Goal: Find specific page/section

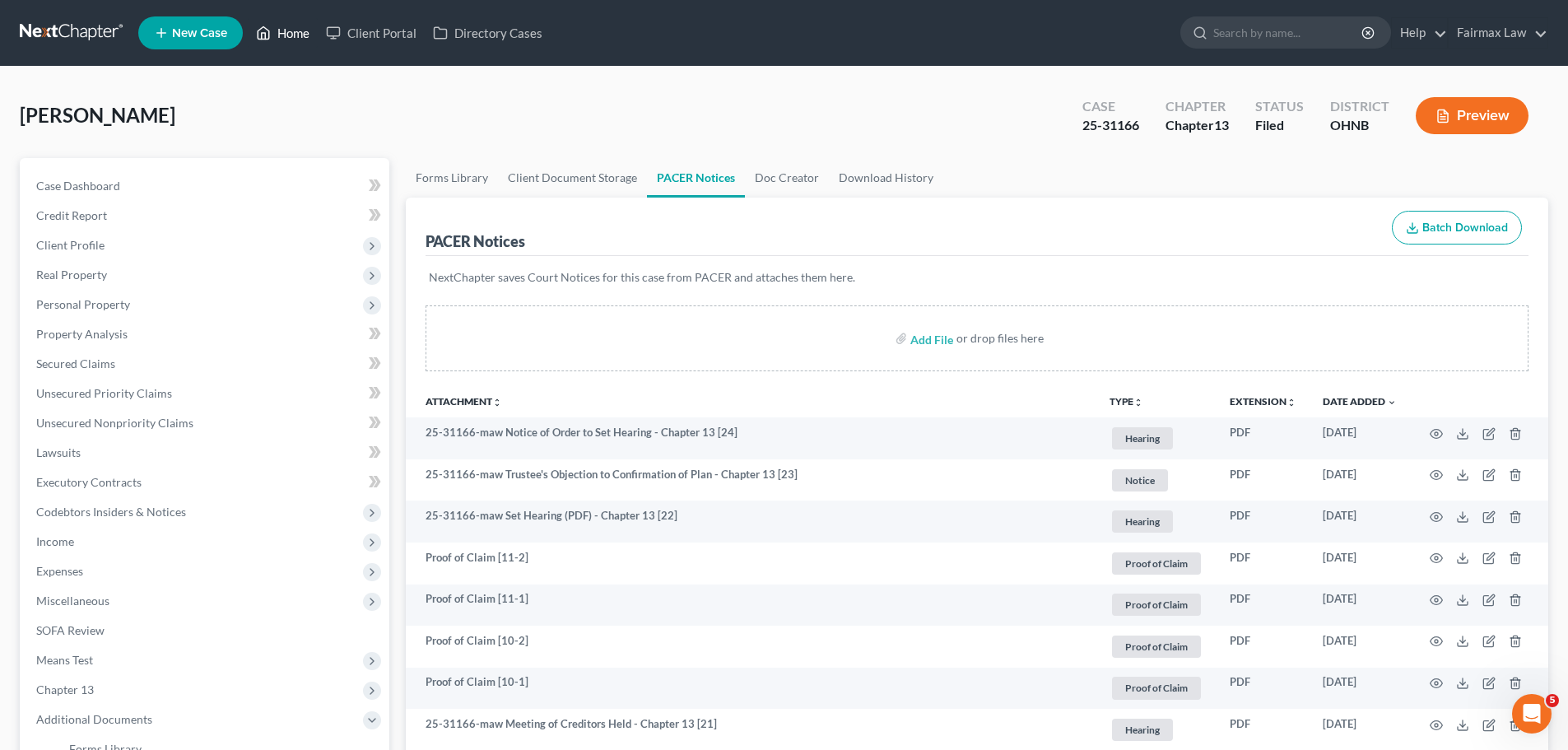
click at [303, 29] on link "Home" at bounding box center [282, 32] width 70 height 29
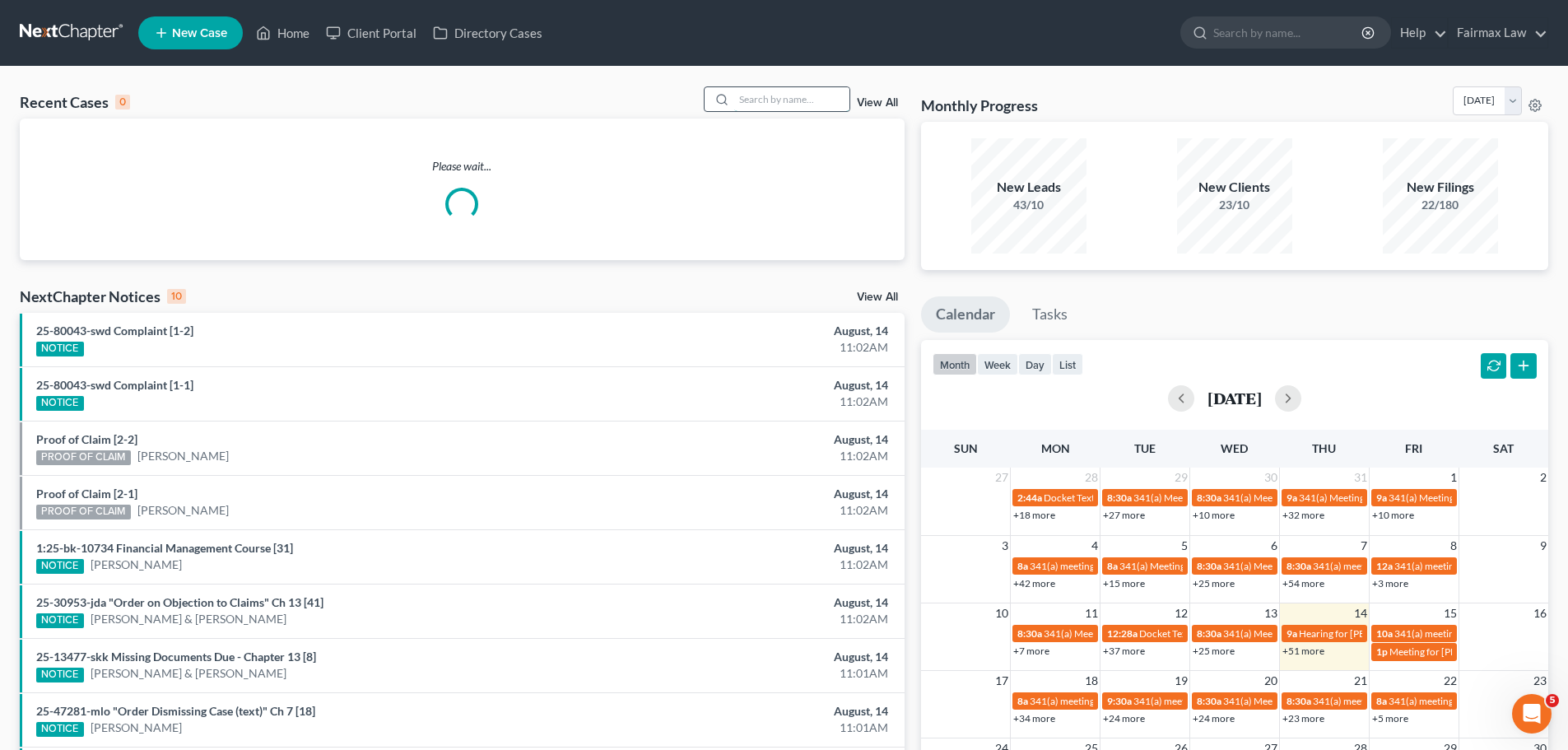
click at [782, 97] on input "search" at bounding box center [792, 98] width 115 height 24
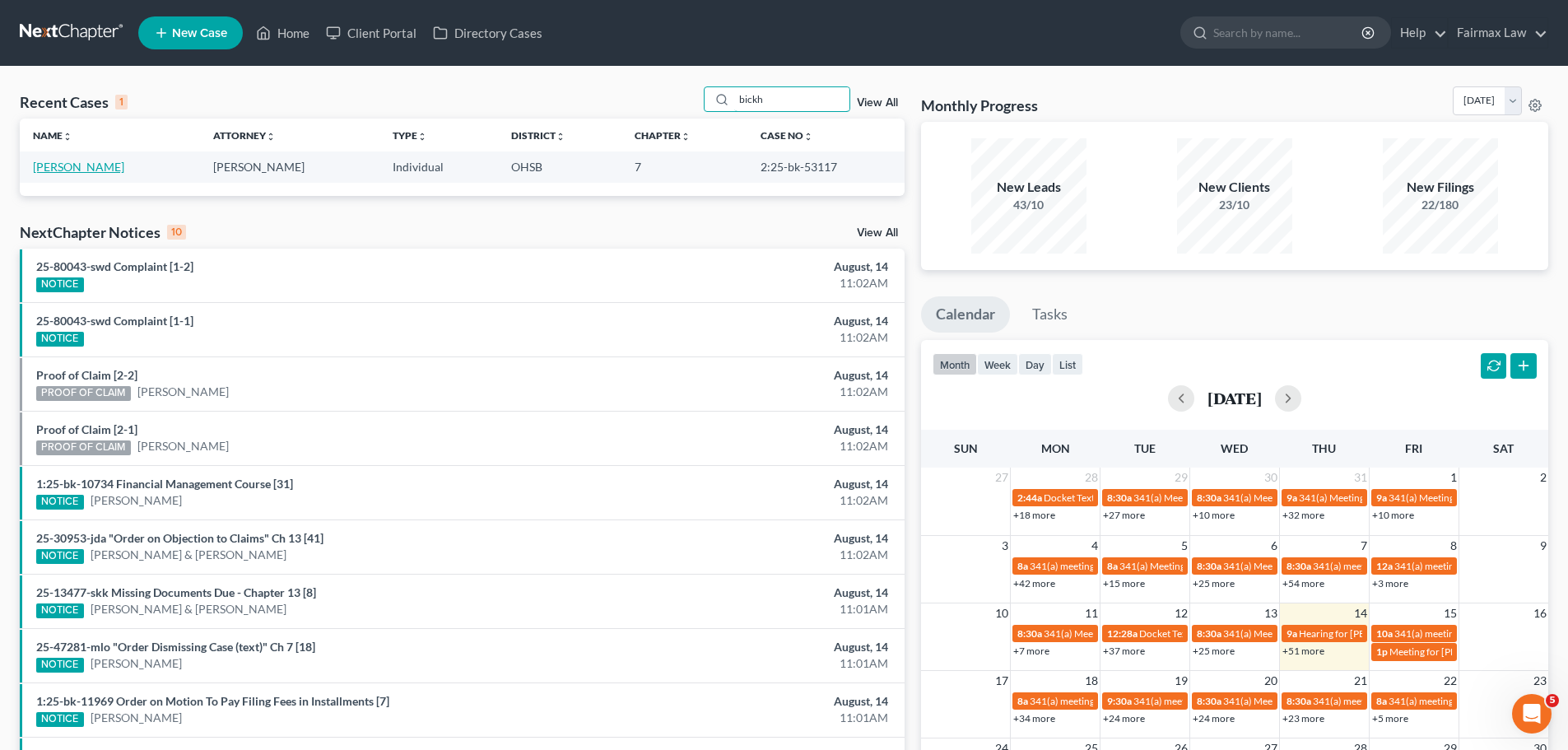
type input "bickh"
click at [94, 167] on link "[PERSON_NAME]" at bounding box center [78, 167] width 91 height 14
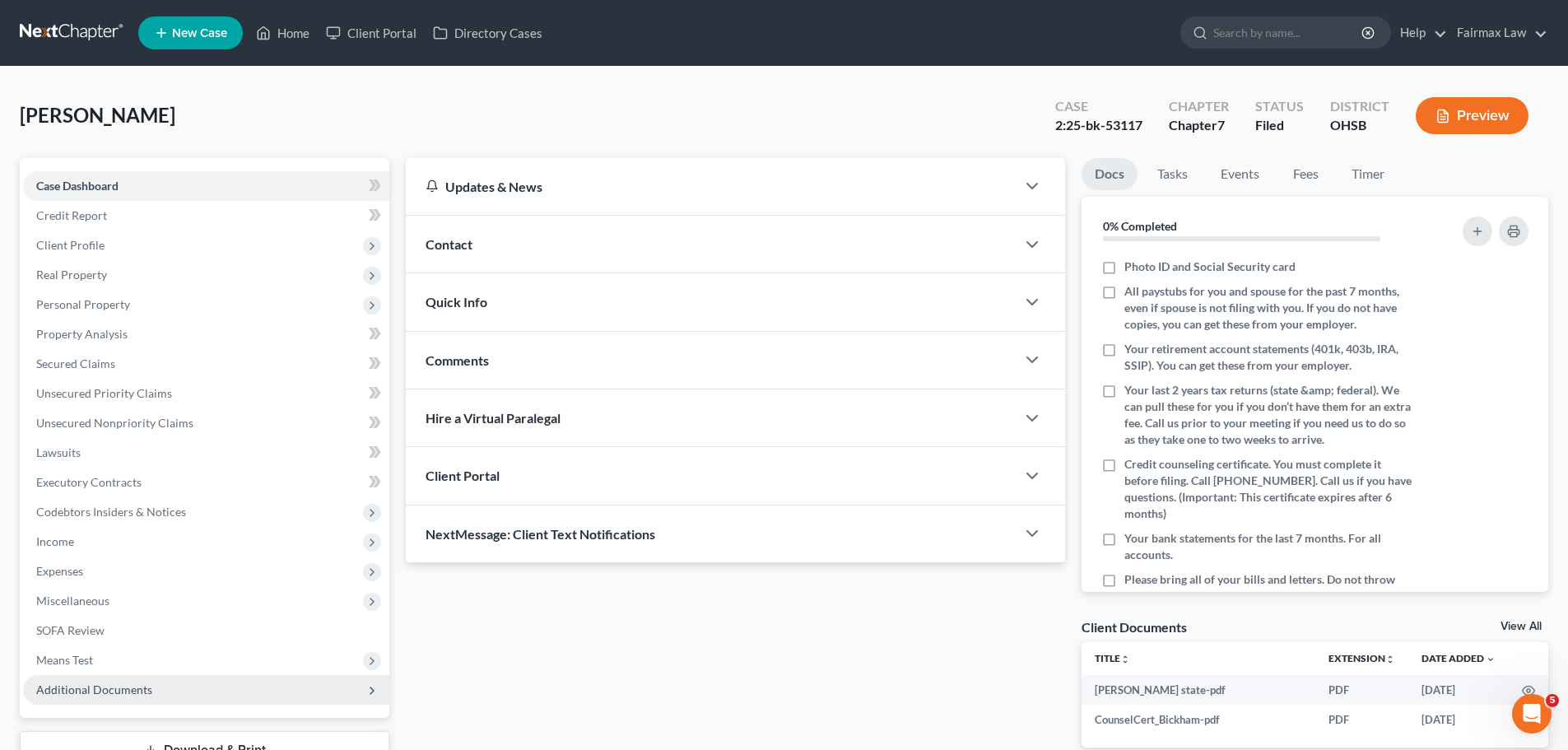
click at [148, 680] on span "Additional Documents" at bounding box center [206, 689] width 366 height 29
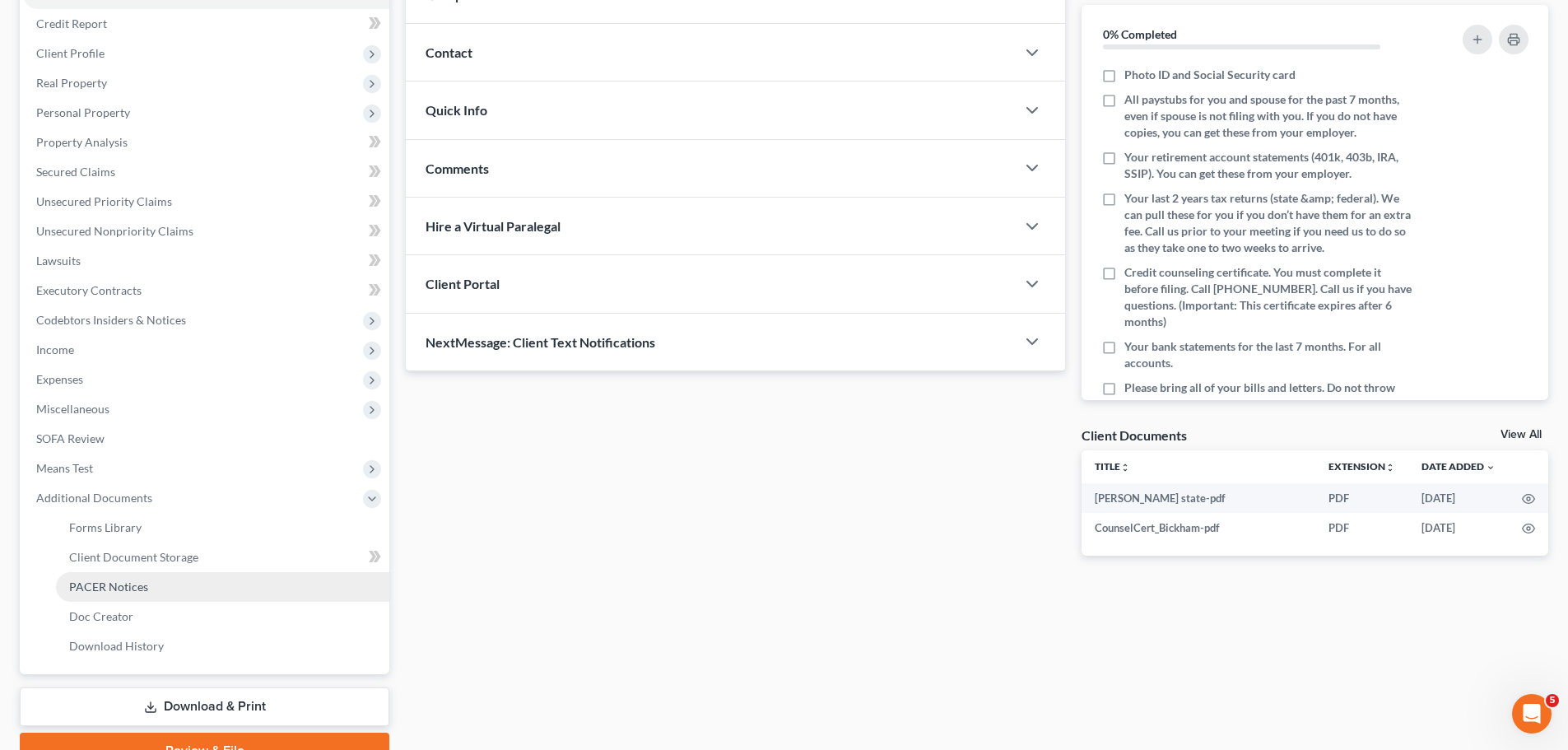
click at [133, 590] on span "PACER Notices" at bounding box center [108, 586] width 79 height 14
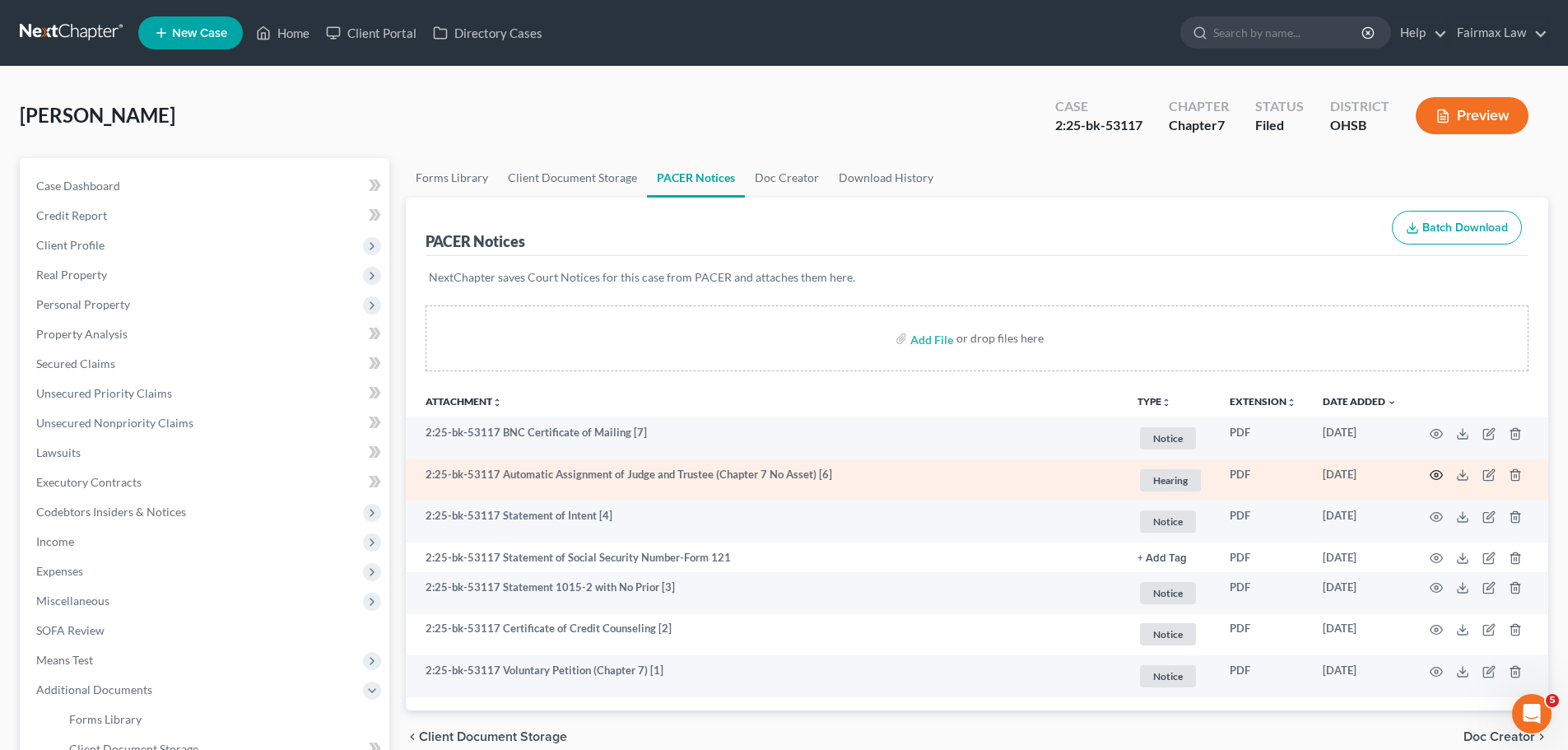
click at [1434, 470] on icon "button" at bounding box center [1436, 474] width 13 height 13
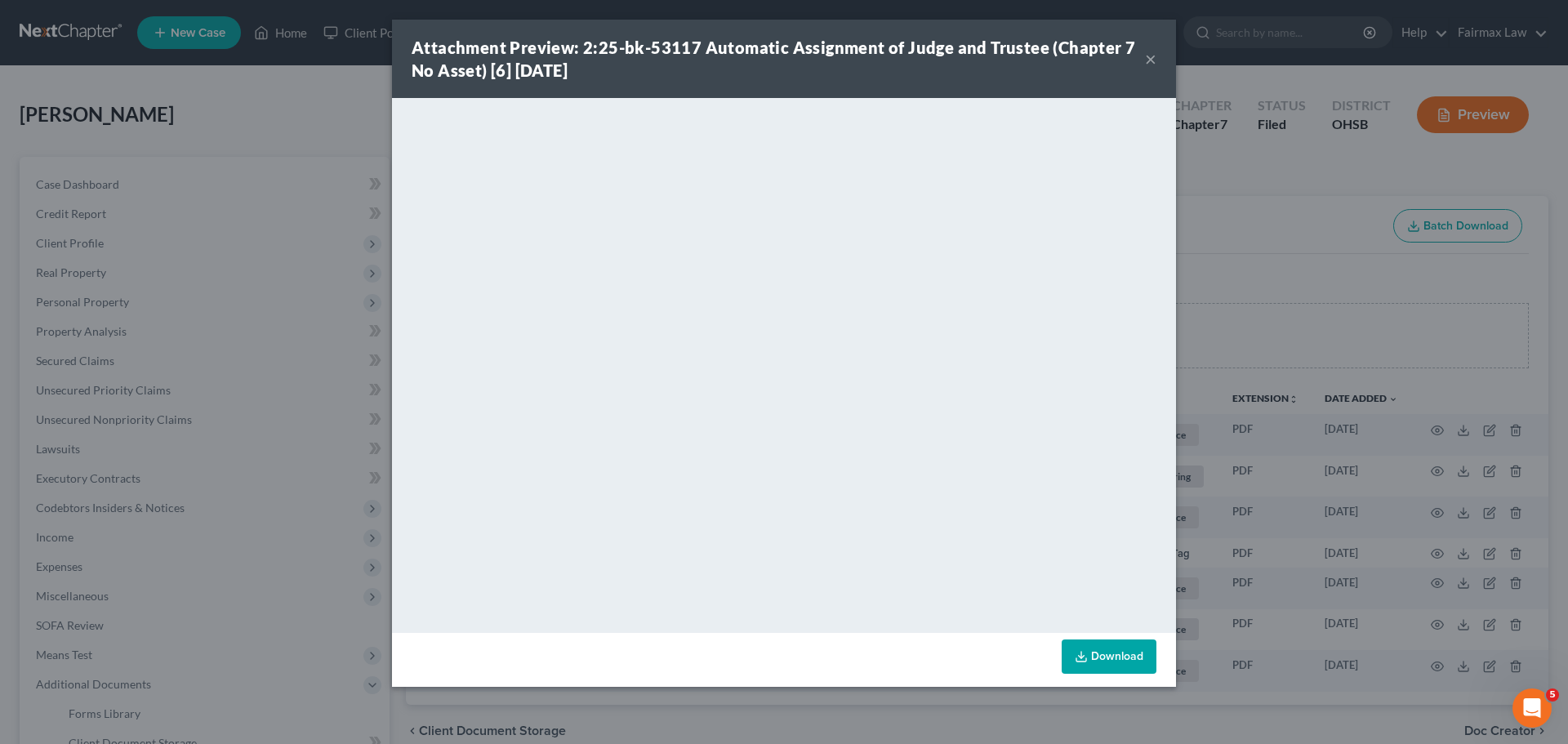
click at [1375, 264] on div "Attachment Preview: 2:25-bk-53117 Automatic Assignment of Judge and Trustee (Ch…" at bounding box center [784, 372] width 1568 height 744
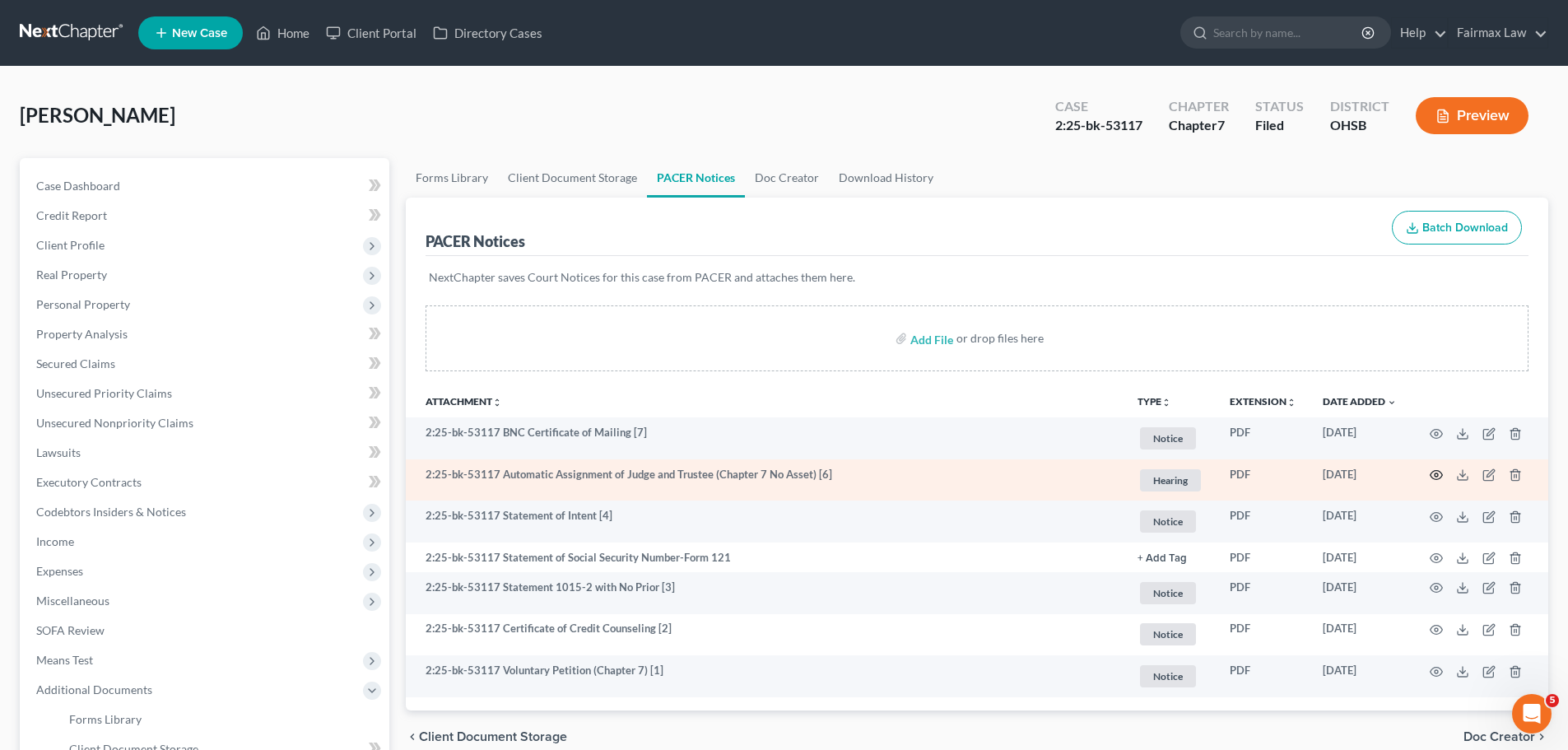
click at [1436, 478] on icon "button" at bounding box center [1436, 474] width 13 height 13
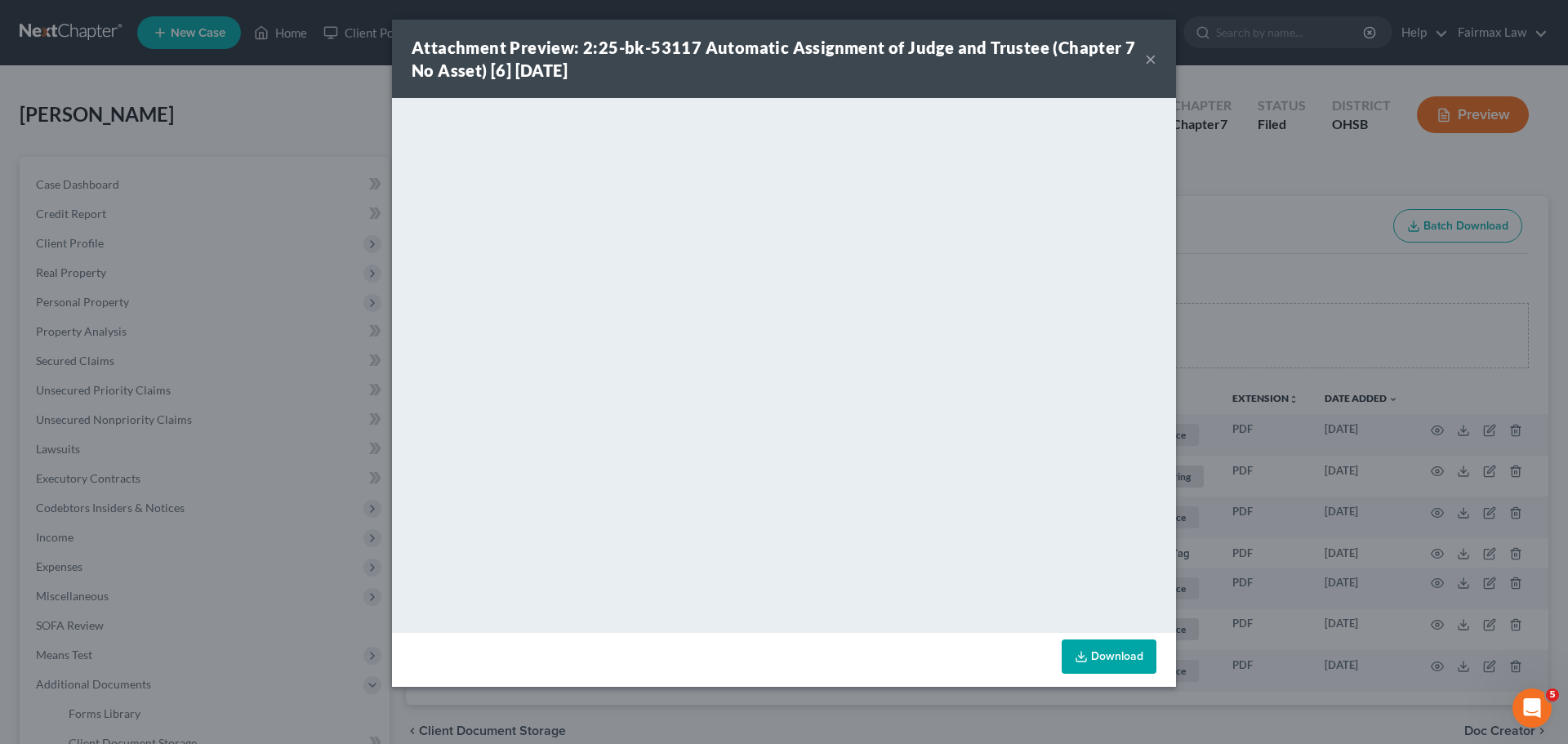
click at [1396, 349] on div "Attachment Preview: 2:25-bk-53117 Automatic Assignment of Judge and Trustee (Ch…" at bounding box center [784, 372] width 1568 height 744
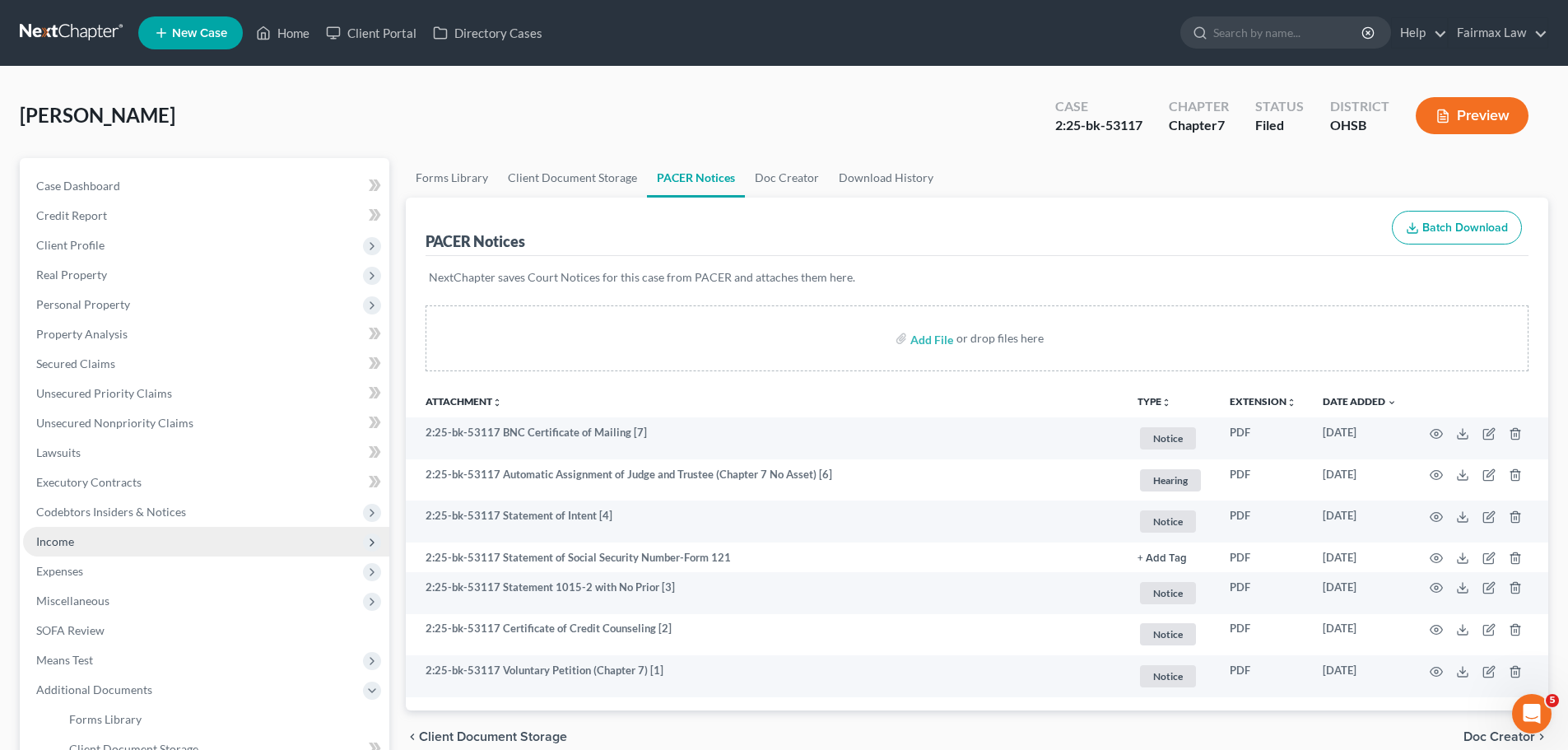
click at [98, 541] on span "Income" at bounding box center [206, 541] width 366 height 29
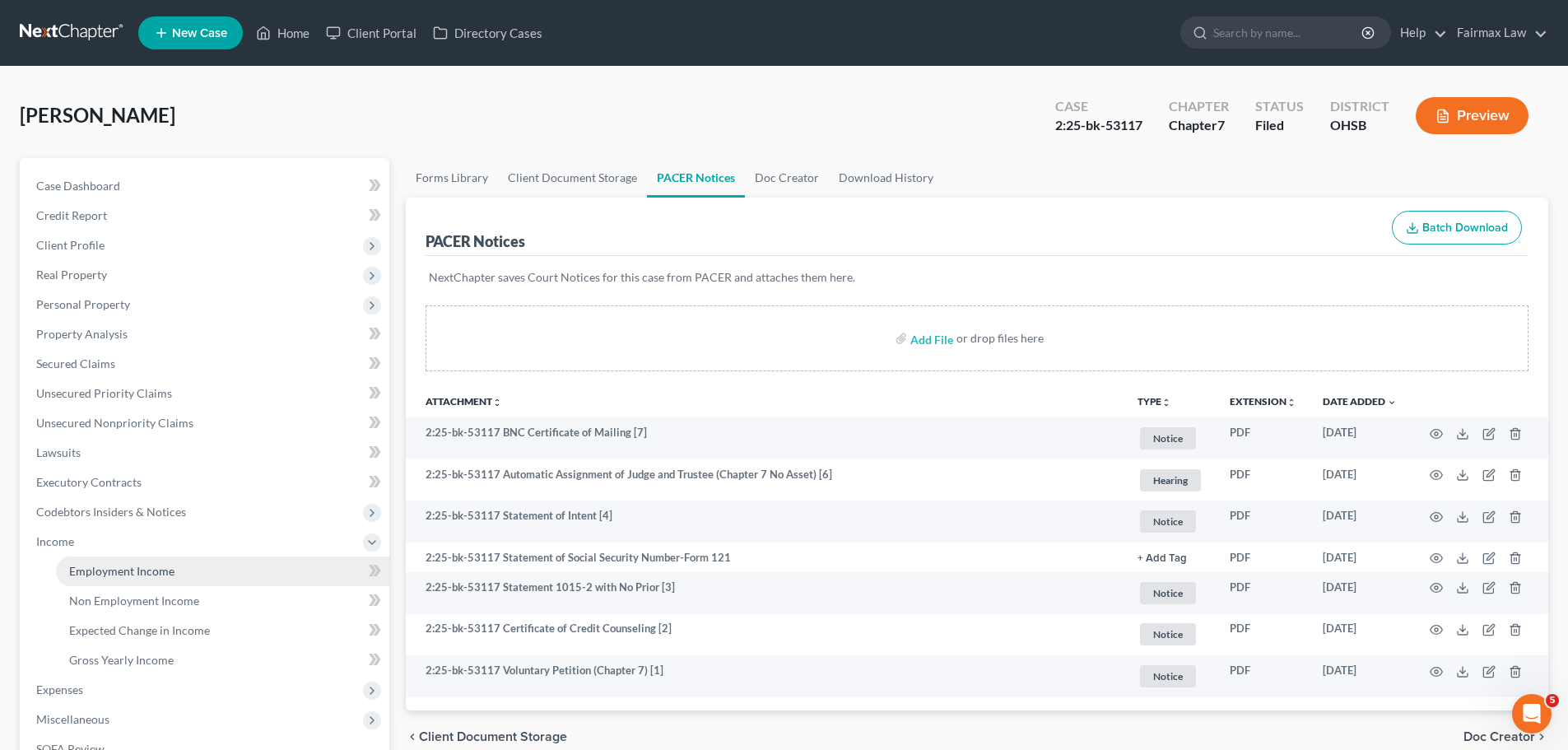
click at [98, 579] on link "Employment Income" at bounding box center [223, 570] width 333 height 29
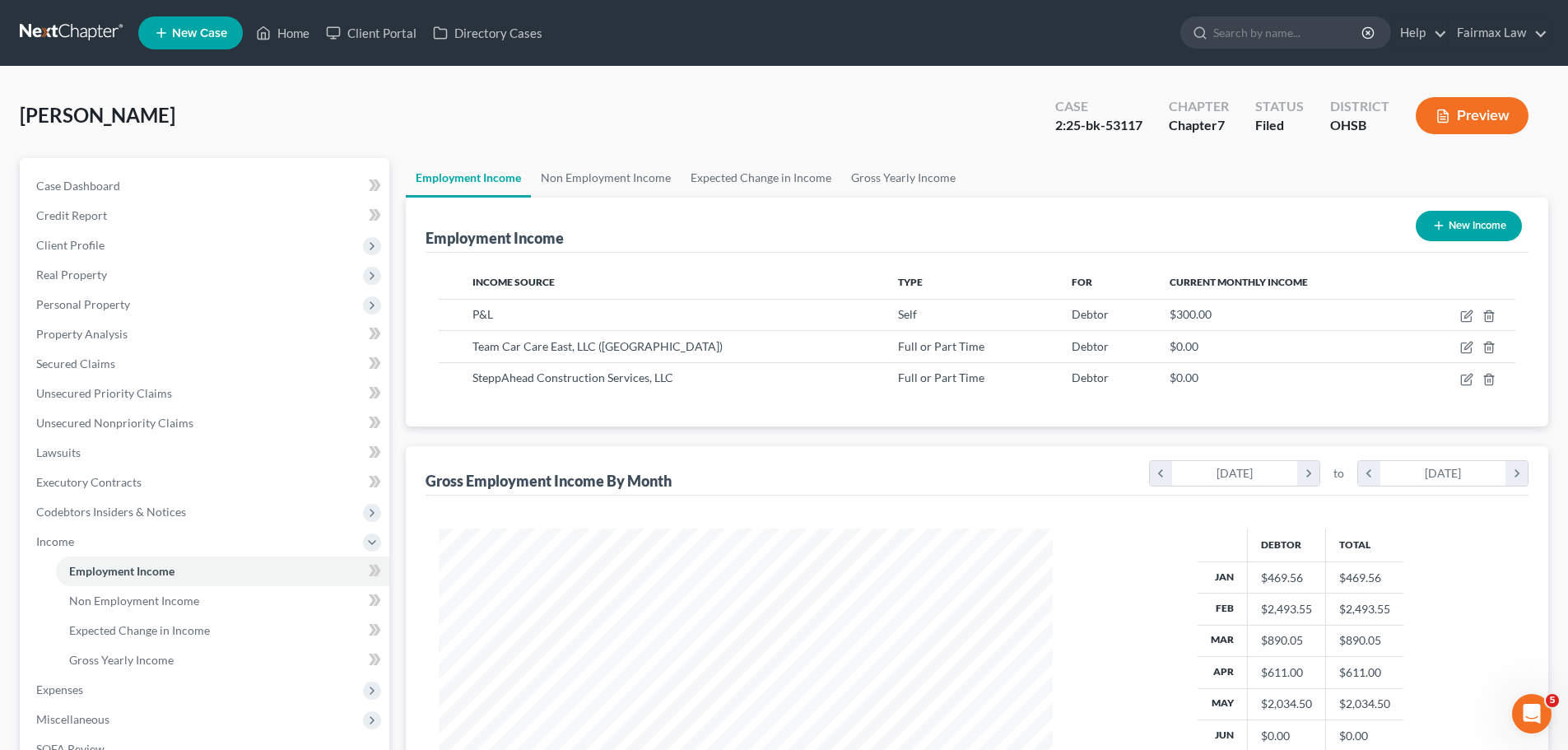
scroll to position [307, 647]
drag, startPoint x: 306, startPoint y: 39, endPoint x: 324, endPoint y: 46, distance: 19.3
click at [306, 39] on link "Home" at bounding box center [282, 32] width 70 height 29
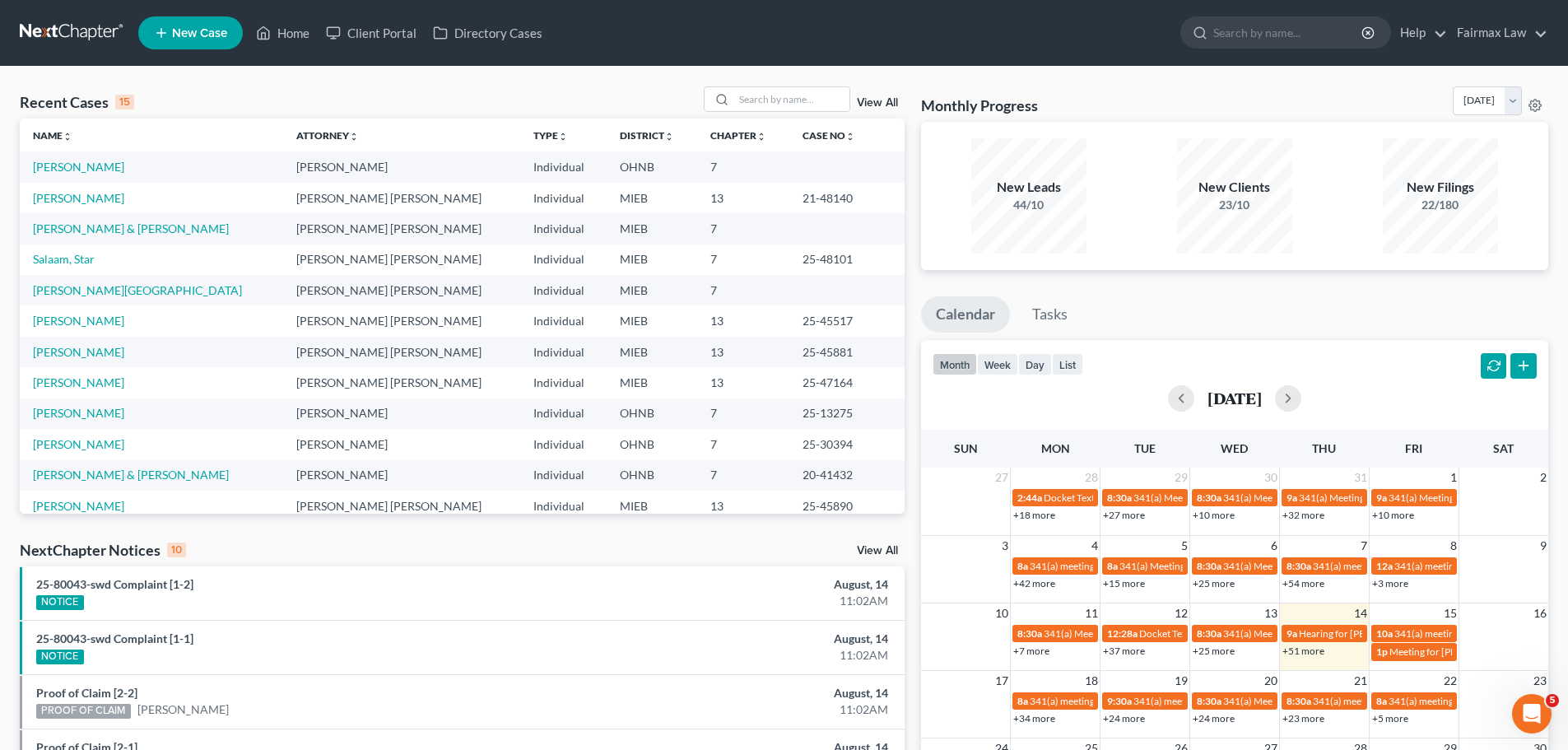
click at [819, 81] on div "Recent Cases 15 View All Name unfold_more expand_more expand_less Attorney unfo…" at bounding box center [784, 610] width 1568 height 1088
click at [818, 98] on input "search" at bounding box center [792, 98] width 115 height 24
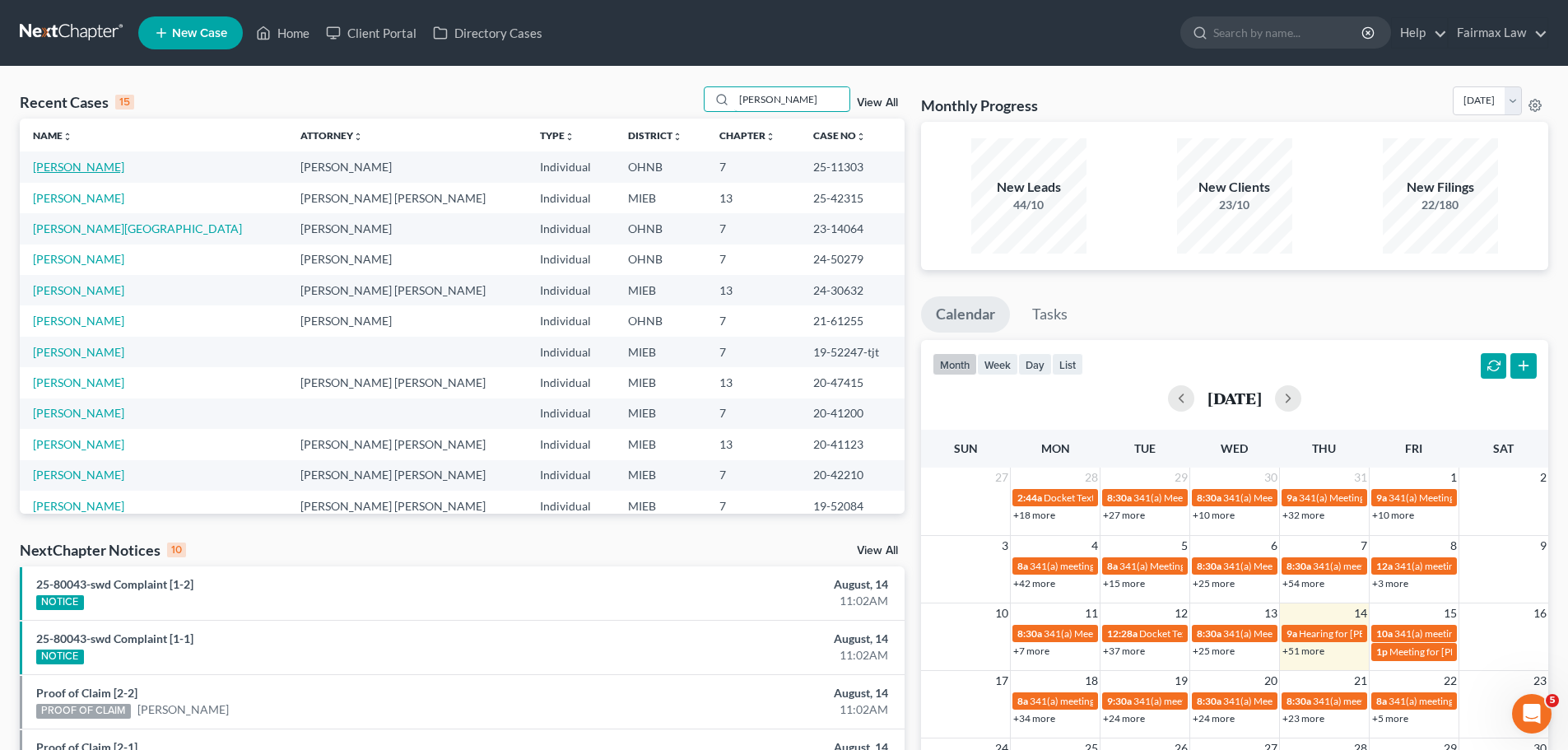
type input "[PERSON_NAME]"
click at [75, 168] on link "[PERSON_NAME]" at bounding box center [78, 167] width 91 height 14
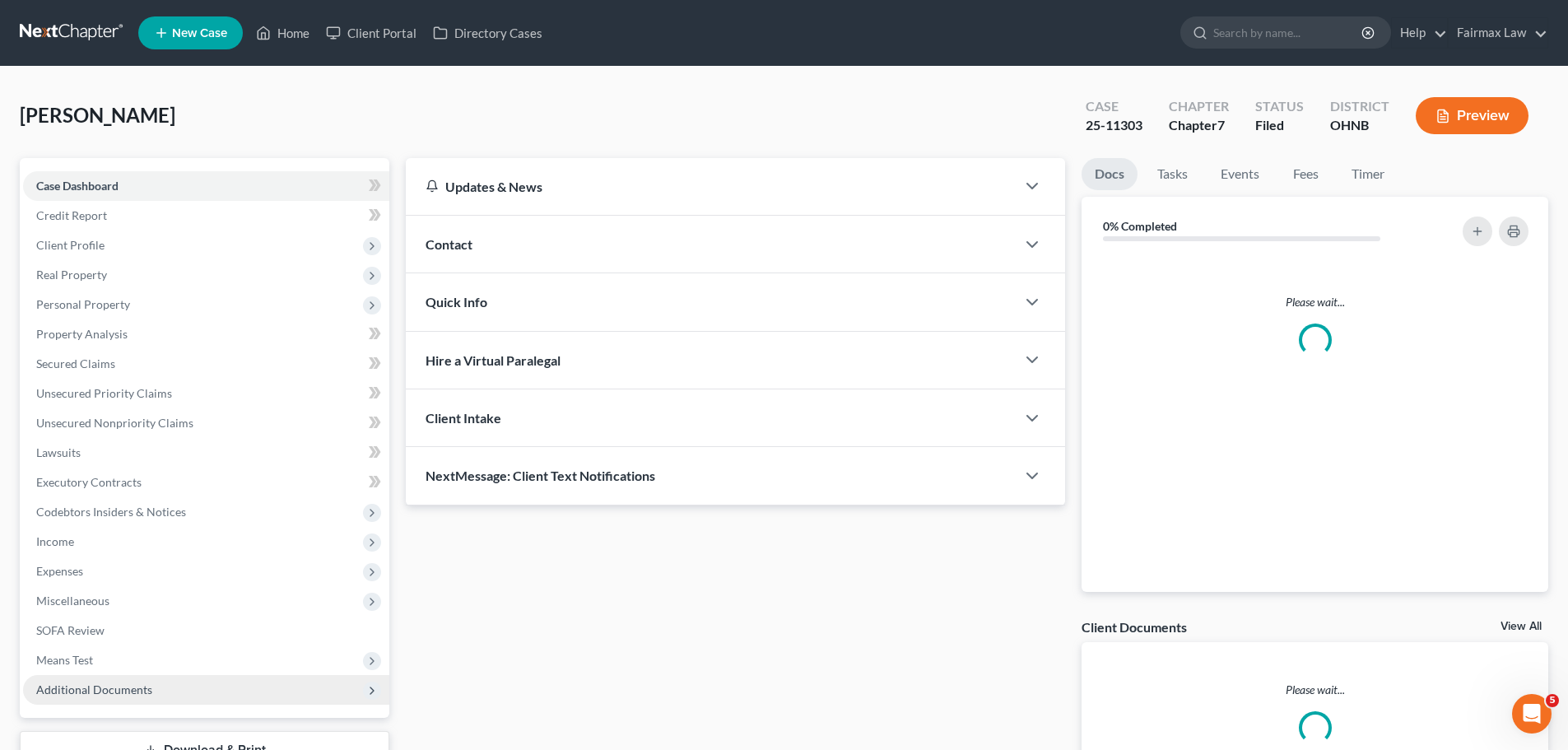
click at [129, 684] on span "Additional Documents" at bounding box center [94, 689] width 116 height 14
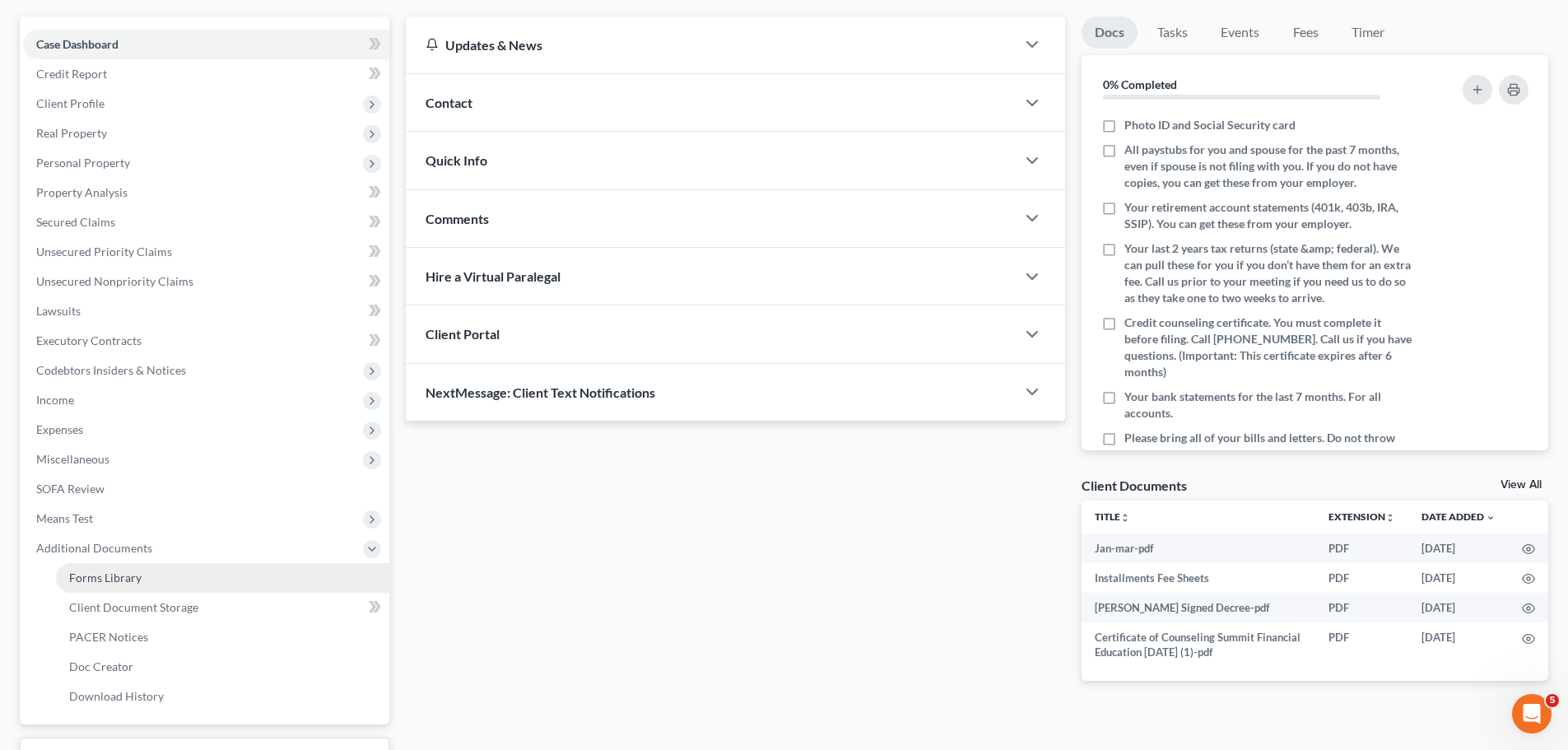
scroll to position [191, 0]
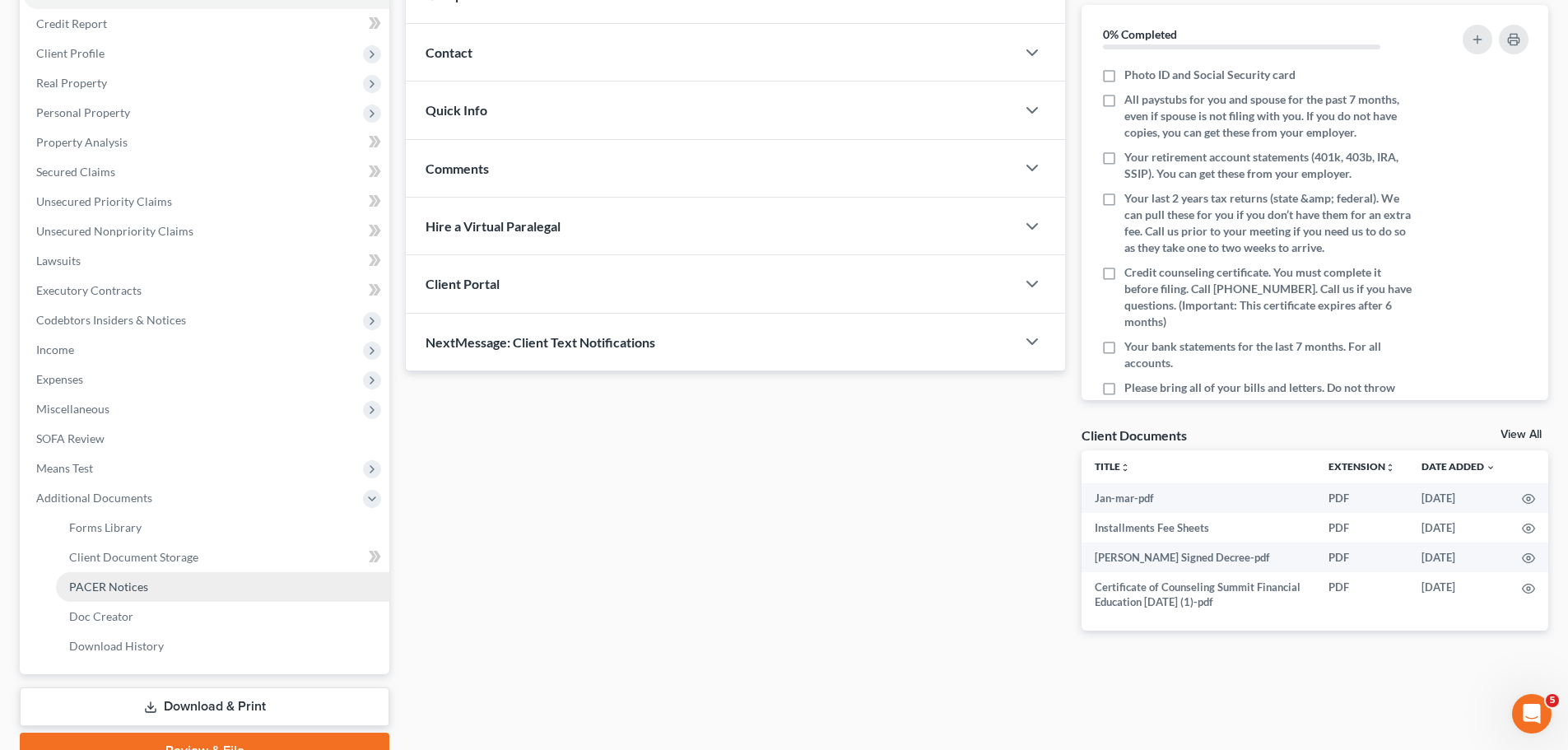
click at [163, 596] on link "PACER Notices" at bounding box center [223, 586] width 333 height 29
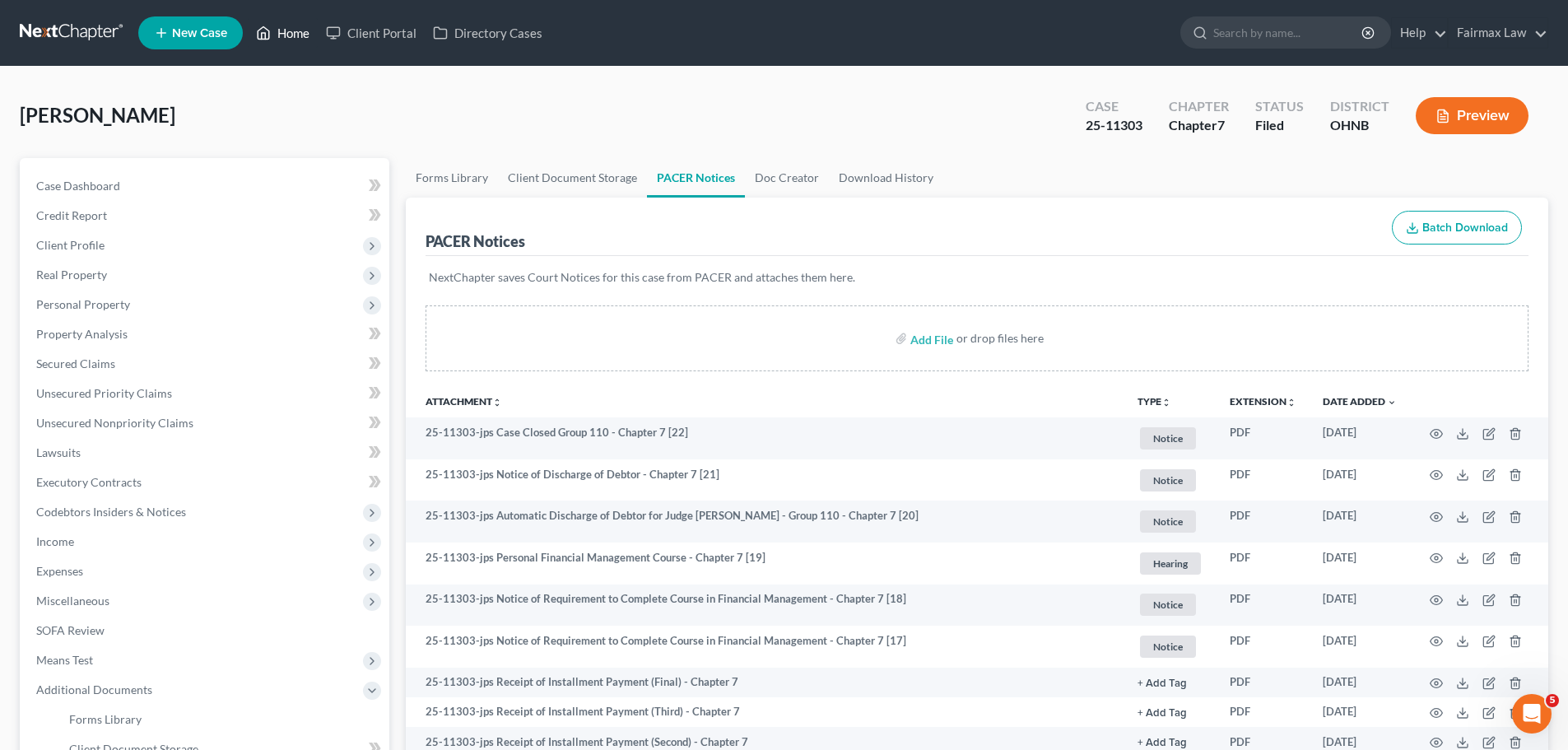
click at [286, 35] on link "Home" at bounding box center [282, 32] width 70 height 29
